Goal: Task Accomplishment & Management: Use online tool/utility

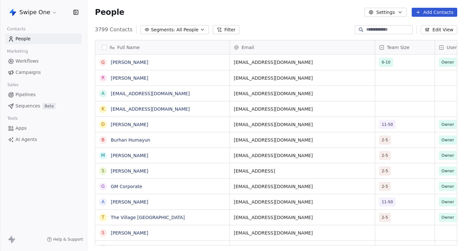
scroll to position [221, 378]
click at [43, 71] on link "Campaigns" at bounding box center [43, 72] width 77 height 11
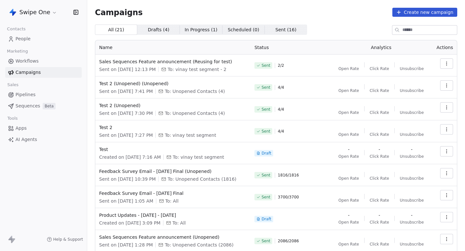
click at [33, 62] on span "Workflows" at bounding box center [27, 61] width 23 height 7
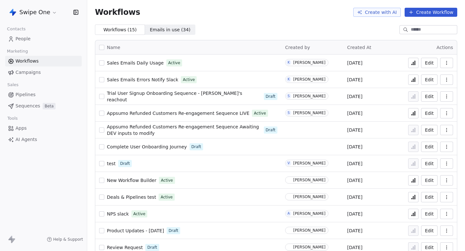
scroll to position [61, 0]
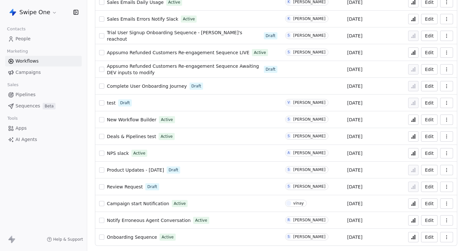
click at [141, 202] on span "Campaign start Notification" at bounding box center [138, 203] width 62 height 5
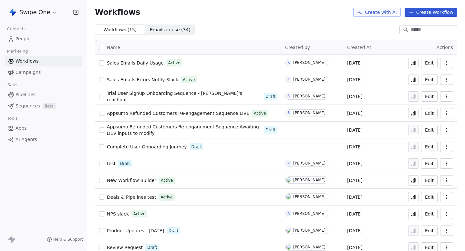
click at [51, 72] on link "Campaigns" at bounding box center [43, 72] width 77 height 11
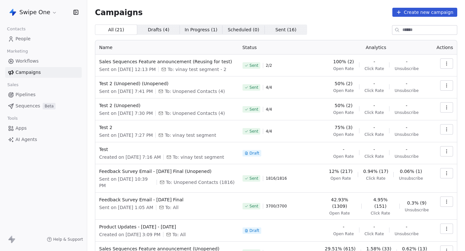
click at [446, 62] on icon "button" at bounding box center [446, 63] width 5 height 5
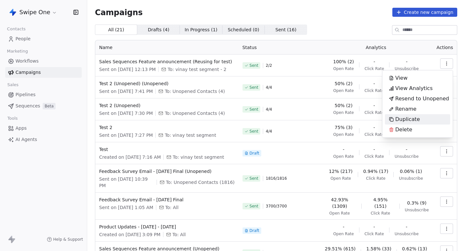
click at [405, 120] on span "Duplicate" at bounding box center [408, 120] width 25 height 8
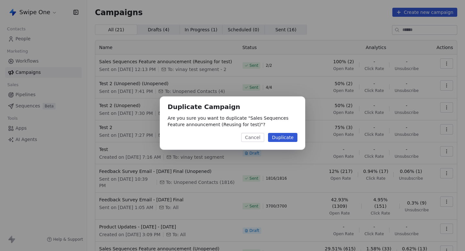
click at [281, 137] on button "Duplicate" at bounding box center [282, 137] width 29 height 9
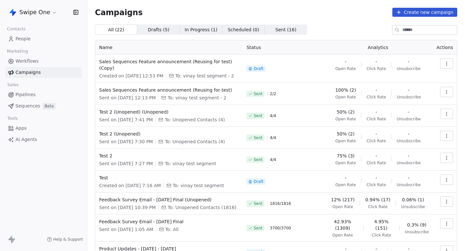
click at [449, 94] on icon "button" at bounding box center [446, 92] width 5 height 5
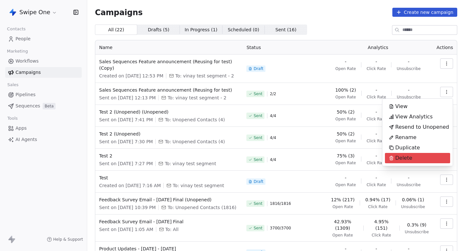
click at [404, 159] on span "Delete" at bounding box center [404, 159] width 17 height 8
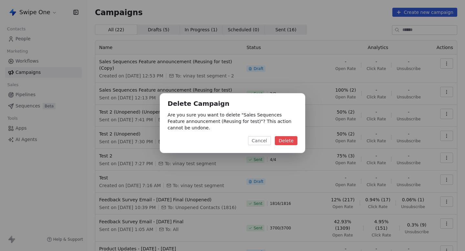
click at [289, 141] on button "Delete" at bounding box center [286, 140] width 23 height 9
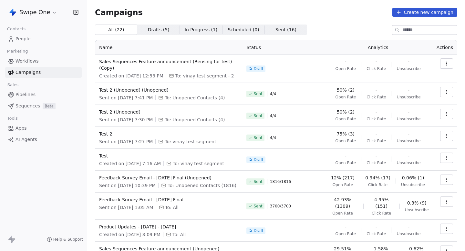
click at [449, 67] on button "button" at bounding box center [447, 64] width 13 height 10
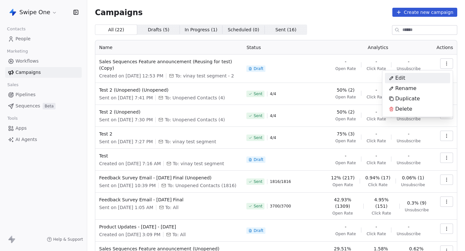
click at [402, 80] on span "Edit" at bounding box center [401, 78] width 10 height 8
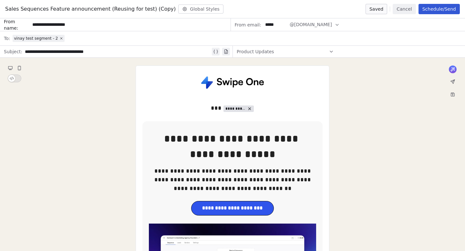
click at [407, 9] on button "Cancel" at bounding box center [404, 9] width 23 height 10
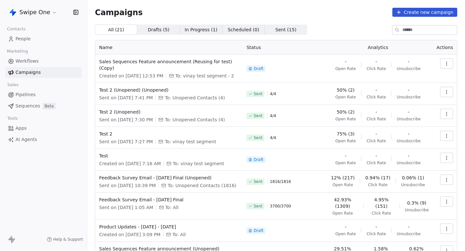
click at [446, 64] on icon "button" at bounding box center [446, 63] width 5 height 5
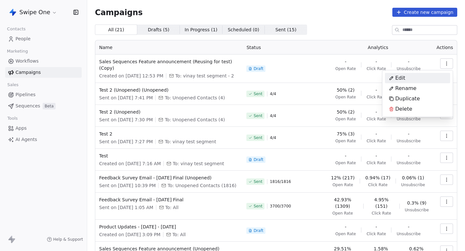
click at [415, 77] on div "Edit" at bounding box center [417, 78] width 65 height 10
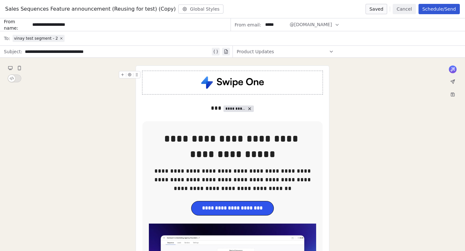
click at [405, 11] on button "Cancel" at bounding box center [404, 9] width 23 height 10
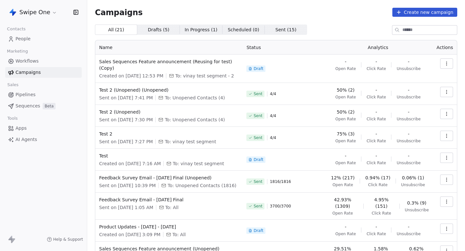
click at [446, 64] on icon "button" at bounding box center [446, 63] width 5 height 5
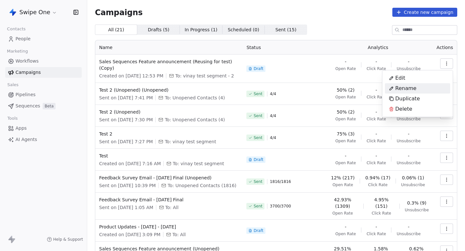
click at [423, 91] on div "Rename" at bounding box center [417, 88] width 65 height 10
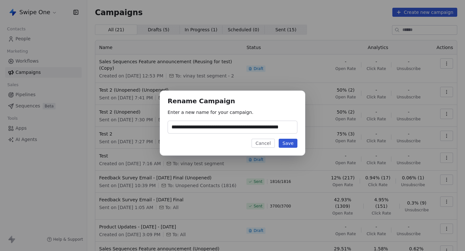
scroll to position [0, 12]
type input "**********"
click at [286, 144] on button "Save" at bounding box center [288, 143] width 19 height 9
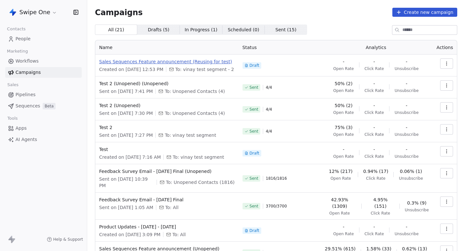
click at [204, 60] on span "Sales Sequences Feature announcement (Reusing for test)" at bounding box center [167, 62] width 136 height 6
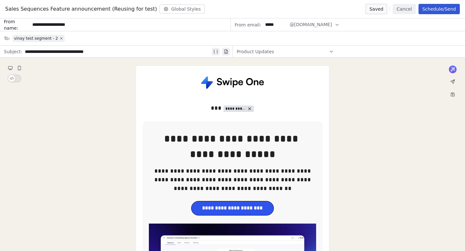
click at [428, 13] on button "Schedule/Send" at bounding box center [439, 9] width 41 height 10
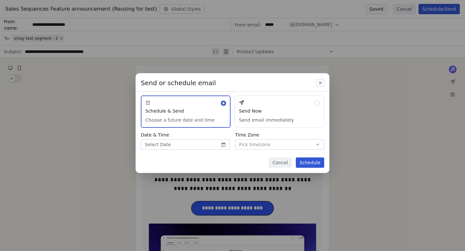
click at [319, 80] on button "button" at bounding box center [321, 83] width 8 height 8
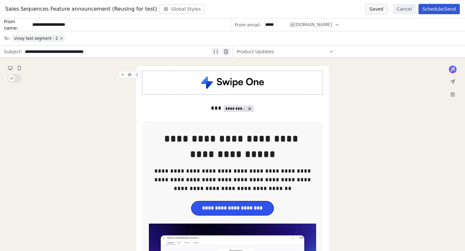
click at [270, 28] on input "*****" at bounding box center [275, 25] width 25 height 12
type input "*****"
click at [446, 9] on button "Schedule/Send" at bounding box center [439, 9] width 41 height 10
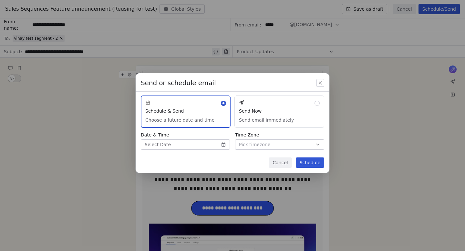
click at [261, 111] on button "Send Now Send email immediately" at bounding box center [280, 112] width 90 height 32
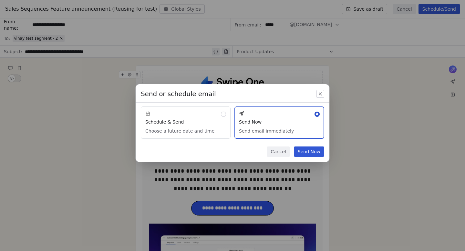
click at [311, 152] on button "Send Now" at bounding box center [309, 152] width 30 height 10
